Goal: Transaction & Acquisition: Purchase product/service

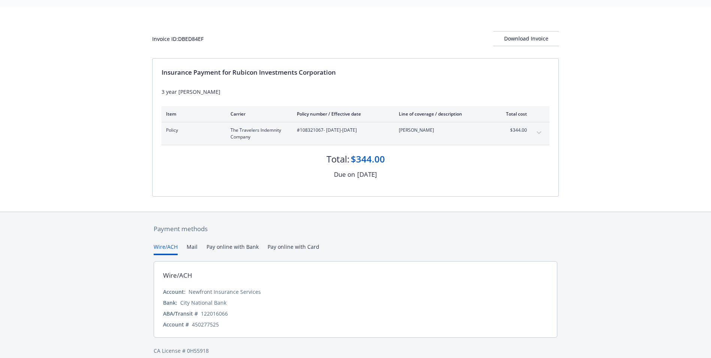
scroll to position [28, 0]
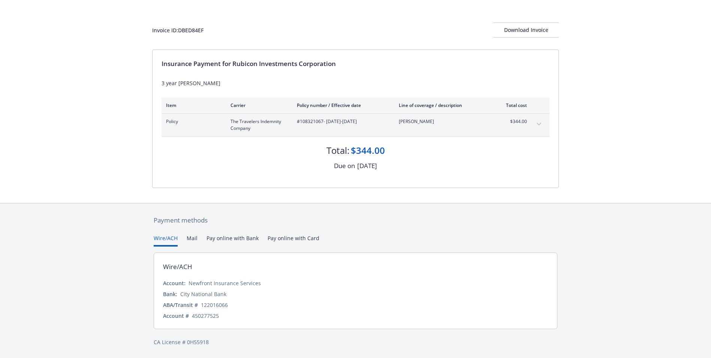
click at [293, 238] on div "Payment methods Wire/ACH Mail Pay online with Bank Pay online with Card Wire/AC…" at bounding box center [355, 280] width 407 height 155
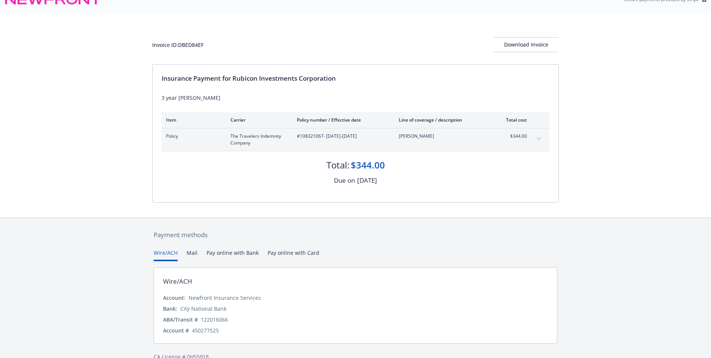
click at [161, 253] on button "Wire/ACH" at bounding box center [166, 255] width 24 height 12
click at [286, 252] on button "Pay online with Card" at bounding box center [294, 255] width 52 height 12
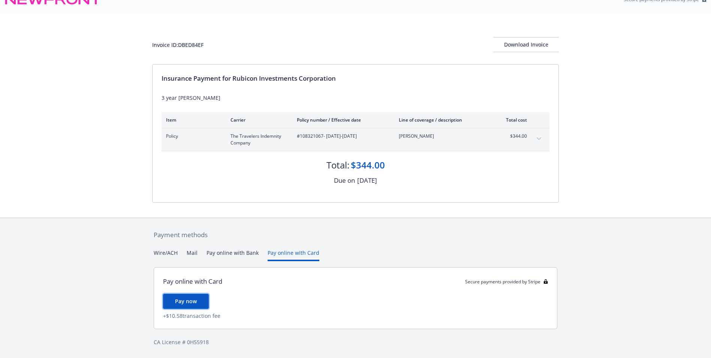
click at [189, 301] on span "Pay now" at bounding box center [186, 300] width 22 height 7
